Goal: Information Seeking & Learning: Understand process/instructions

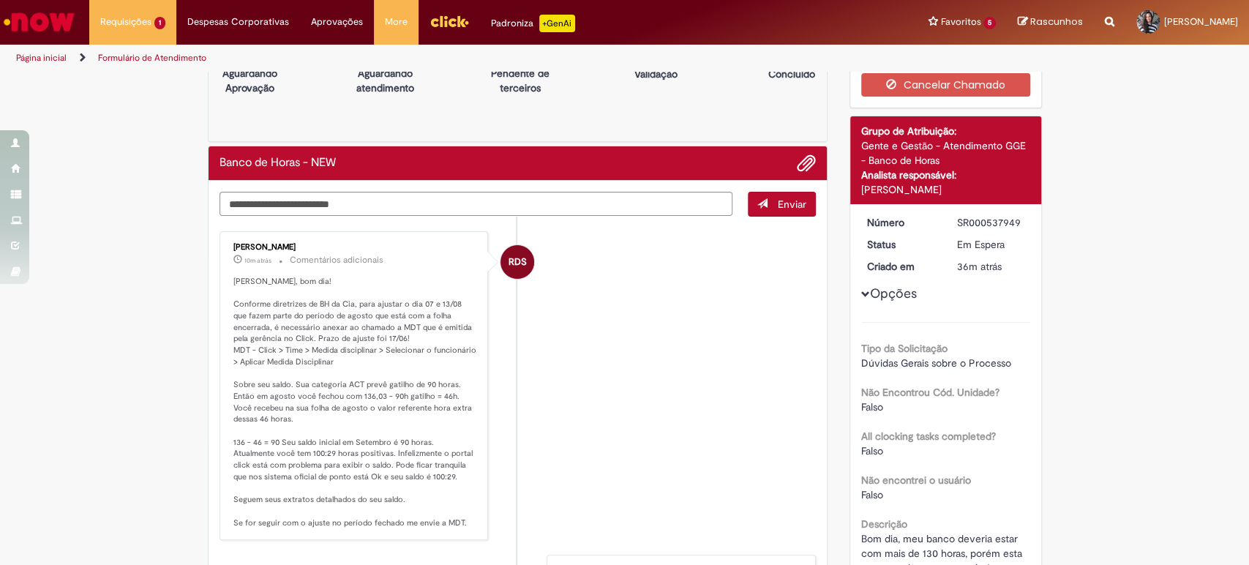
scroll to position [122, 0]
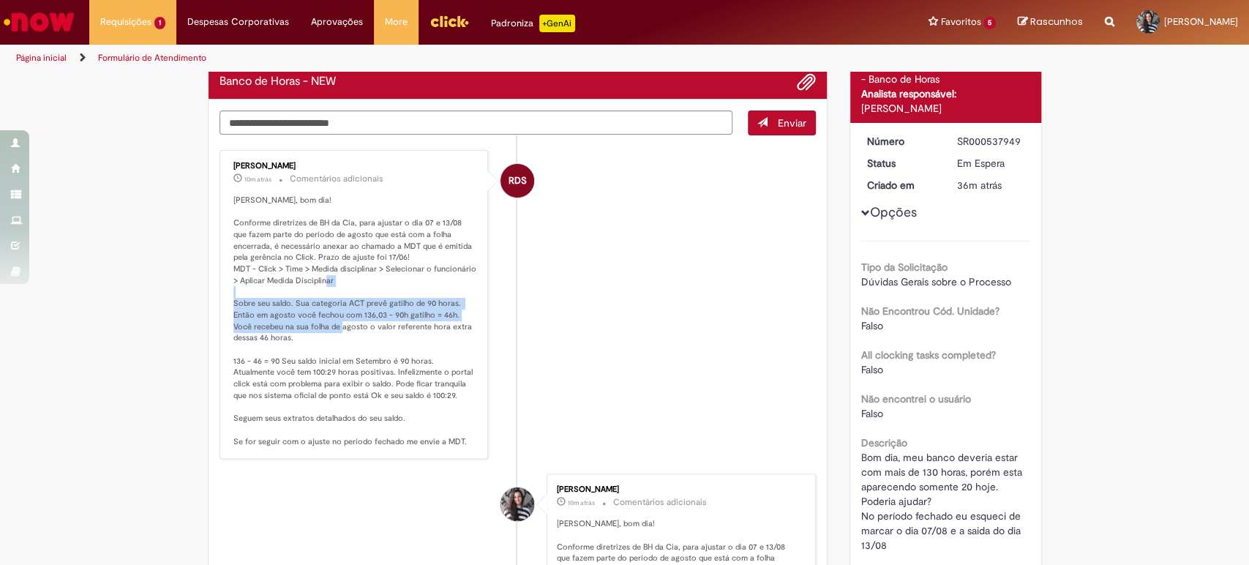
drag, startPoint x: 287, startPoint y: 291, endPoint x: 324, endPoint y: 342, distance: 63.4
click at [332, 337] on p "[PERSON_NAME], bom dia! Conforme diretrizes de BH da Cia, para ajustar o dia 07…" at bounding box center [355, 321] width 244 height 253
click at [322, 343] on p "[PERSON_NAME], bom dia! Conforme diretrizes de BH da Cia, para ajustar o dia 07…" at bounding box center [355, 321] width 244 height 253
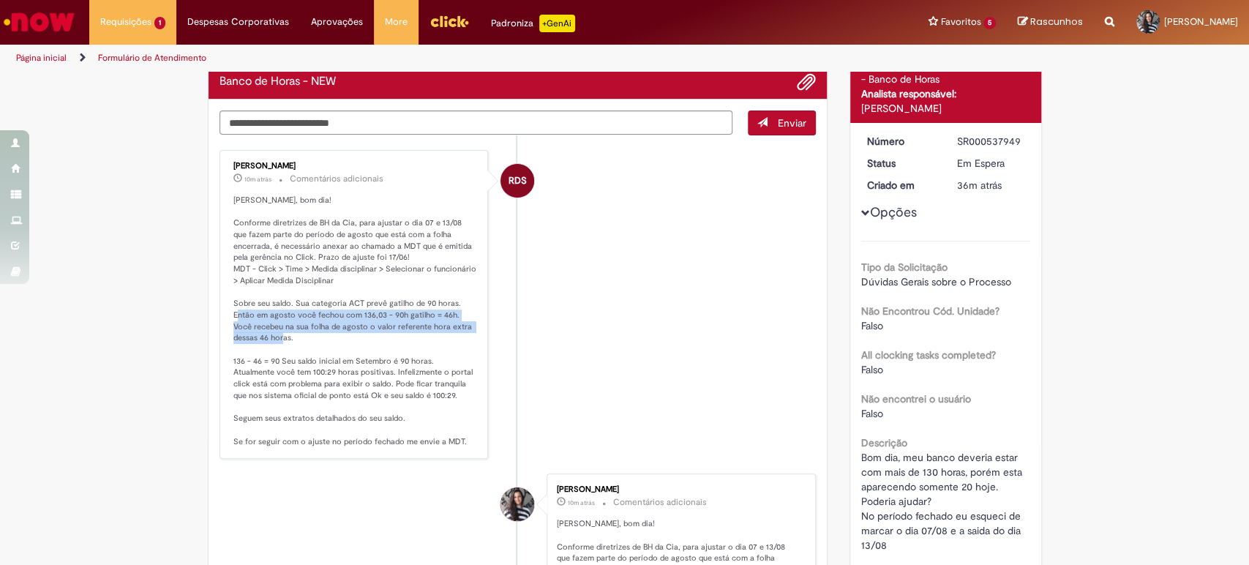
drag, startPoint x: 331, startPoint y: 339, endPoint x: 240, endPoint y: 312, distance: 94.7
click at [240, 312] on p "[PERSON_NAME], bom dia! Conforme diretrizes de BH da Cia, para ajustar o dia 07…" at bounding box center [355, 321] width 244 height 253
click at [233, 301] on p "[PERSON_NAME], bom dia! Conforme diretrizes de BH da Cia, para ajustar o dia 07…" at bounding box center [355, 321] width 244 height 253
drag, startPoint x: 228, startPoint y: 304, endPoint x: 305, endPoint y: 345, distance: 87.4
click at [305, 345] on div "[PERSON_NAME] 10m atrás 10 minutos atrás Comentários adicionais" at bounding box center [354, 304] width 261 height 301
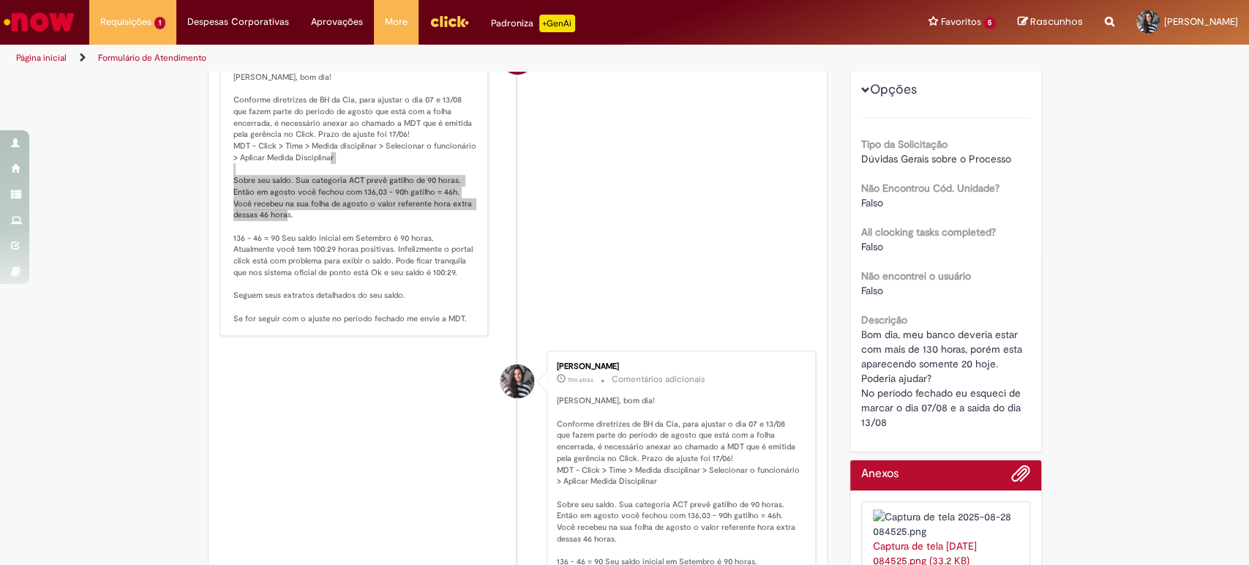
scroll to position [203, 0]
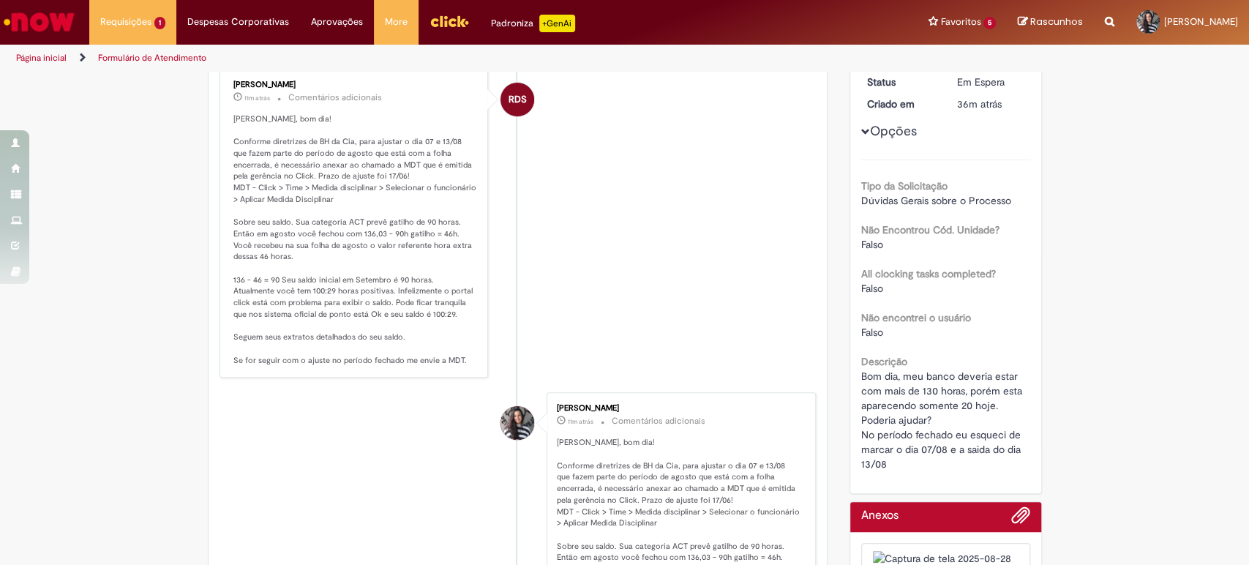
click at [416, 210] on p "[PERSON_NAME], bom dia! Conforme diretrizes de BH da Cia, para ajustar o dia 07…" at bounding box center [355, 239] width 244 height 253
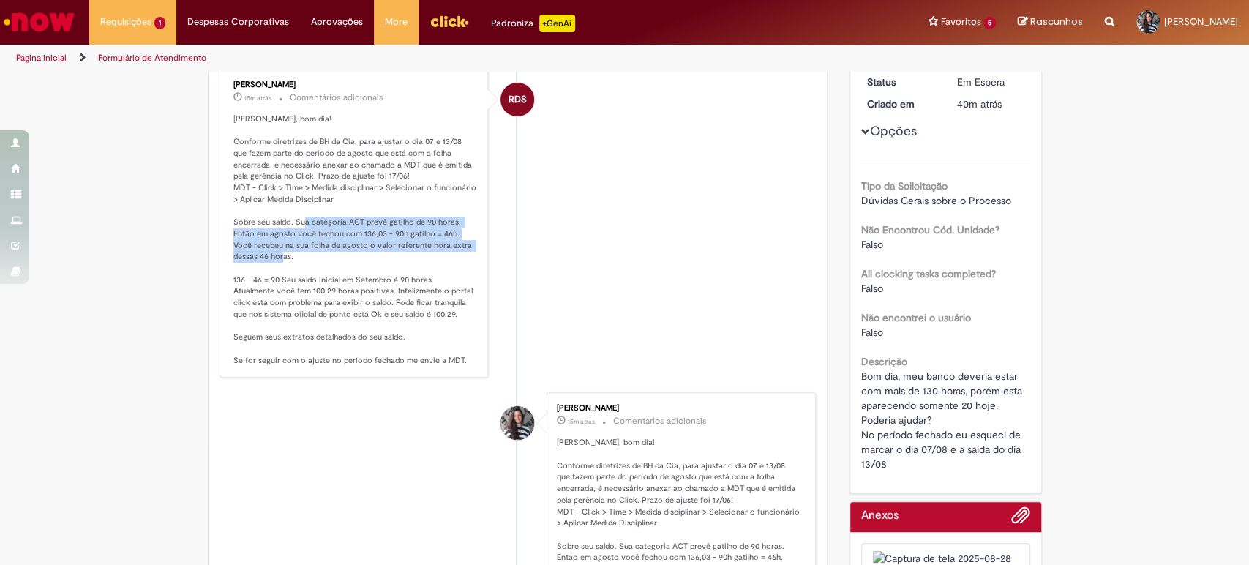
drag, startPoint x: 308, startPoint y: 222, endPoint x: 411, endPoint y: 253, distance: 107.7
click at [411, 253] on p "[PERSON_NAME], bom dia! Conforme diretrizes de BH da Cia, para ajustar o dia 07…" at bounding box center [355, 239] width 244 height 253
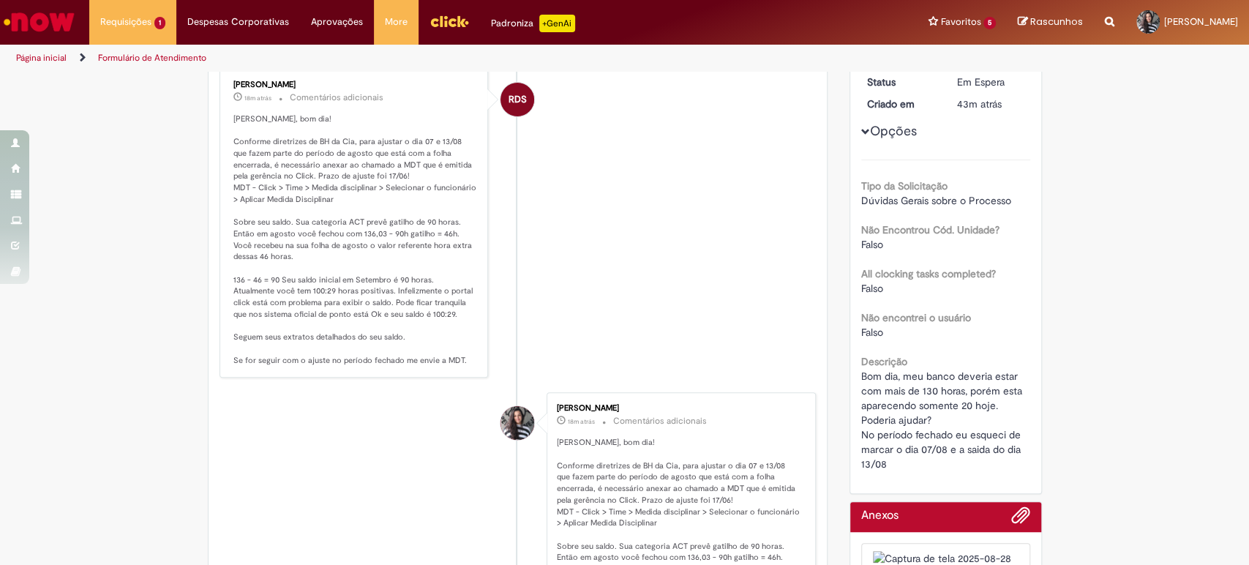
click at [305, 296] on p "[PERSON_NAME], bom dia! Conforme diretrizes de BH da Cia, para ajustar o dia 07…" at bounding box center [355, 239] width 244 height 253
click at [253, 264] on p "[PERSON_NAME], bom dia! Conforme diretrizes de BH da Cia, para ajustar o dia 07…" at bounding box center [355, 239] width 244 height 253
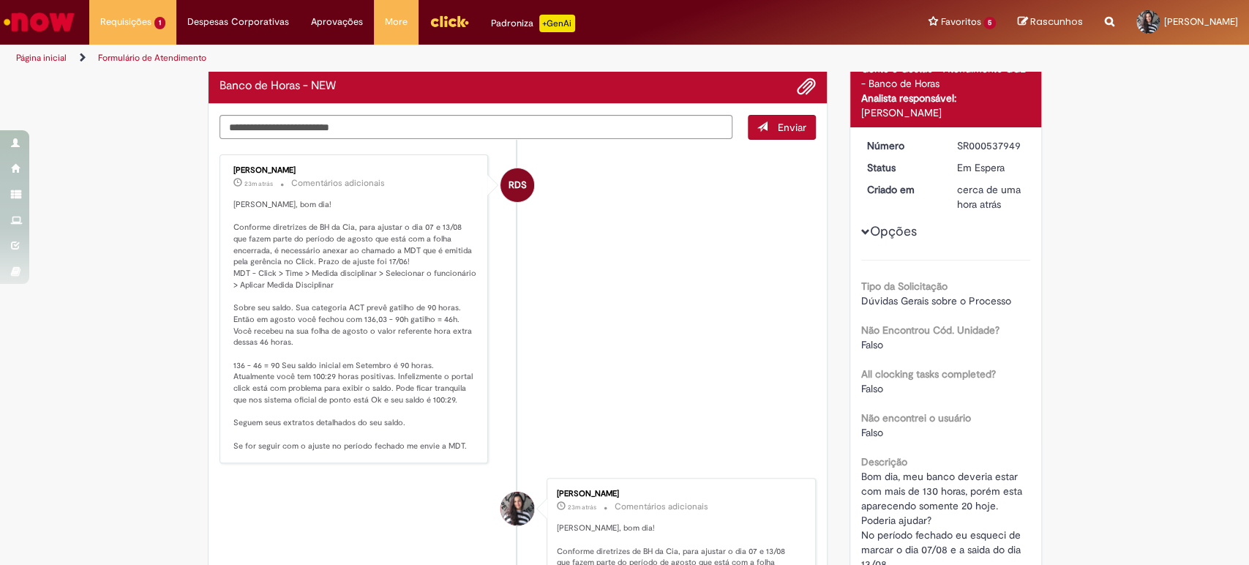
scroll to position [81, 0]
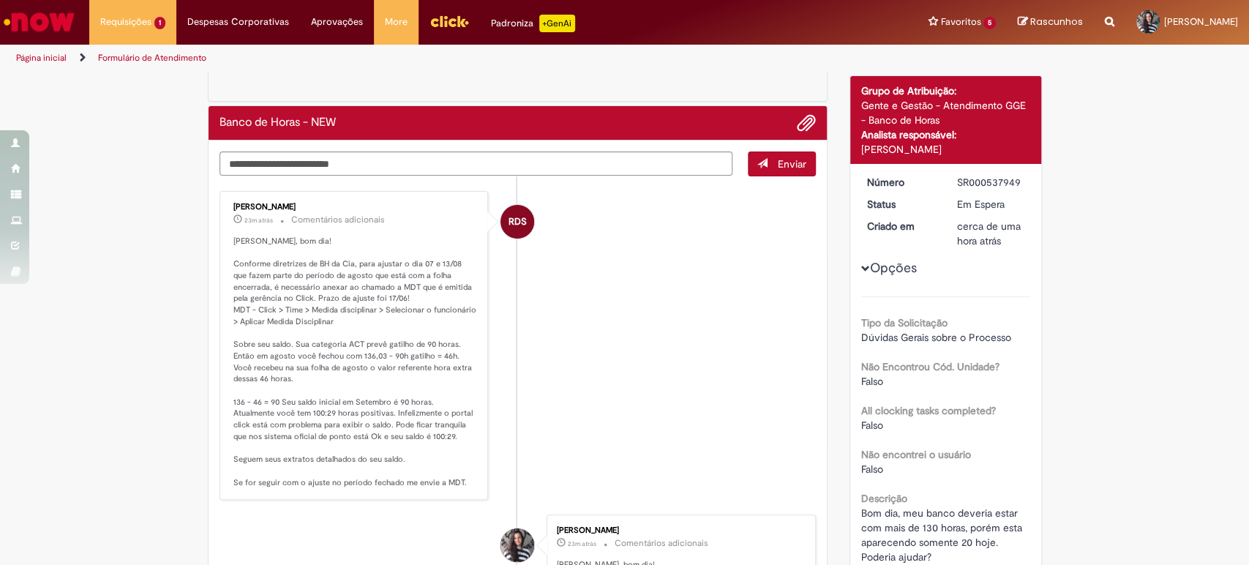
drag, startPoint x: 12, startPoint y: 81, endPoint x: 12, endPoint y: 100, distance: 19.0
drag, startPoint x: 12, startPoint y: 100, endPoint x: 23, endPoint y: 75, distance: 27.5
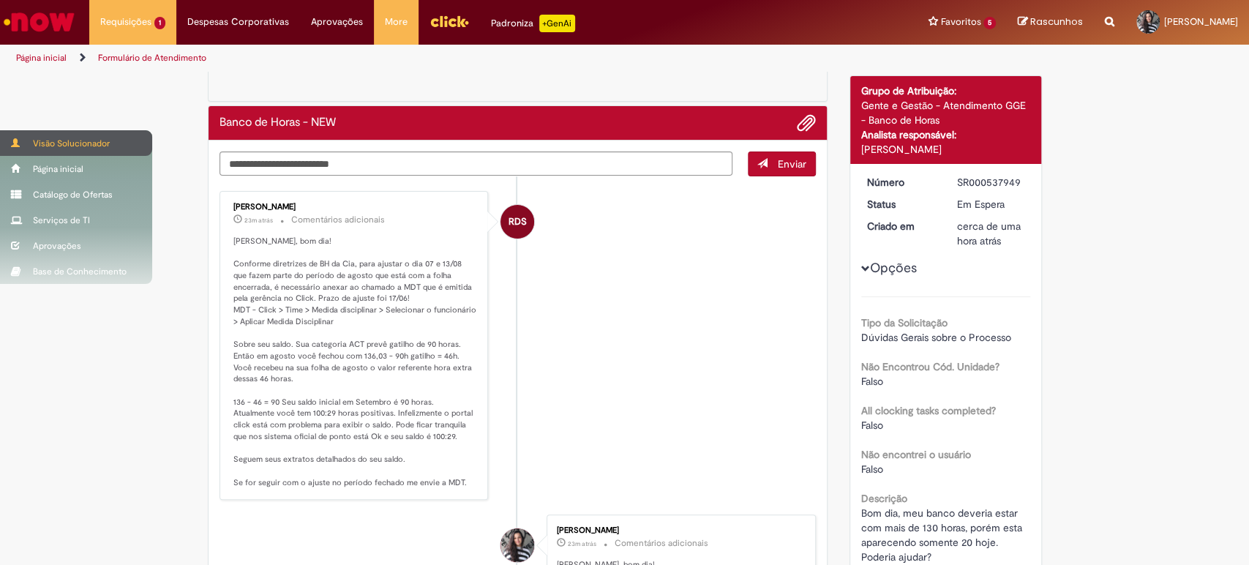
click at [12, 140] on span at bounding box center [16, 142] width 11 height 9
